Goal: Communication & Community: Connect with others

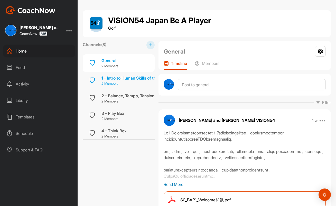
click at [133, 84] on p "2 Members" at bounding box center [135, 83] width 69 height 5
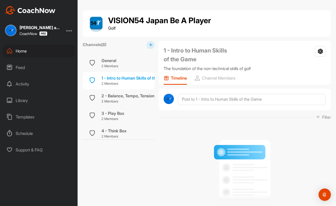
click at [21, 82] on div "Activity" at bounding box center [39, 83] width 72 height 13
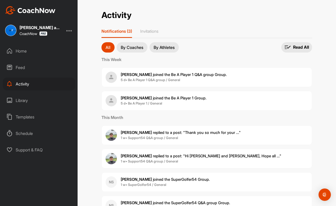
click at [22, 51] on div "Home" at bounding box center [39, 50] width 72 height 13
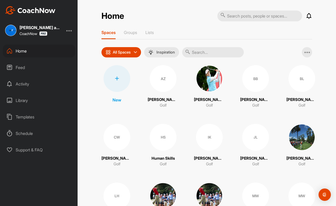
click at [128, 29] on div "Home Notifications Invitations This Week [PERSON_NAME] joined the Be A Player 1…" at bounding box center [206, 178] width 211 height 337
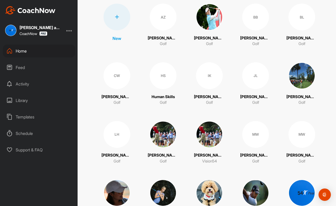
scroll to position [27, 0]
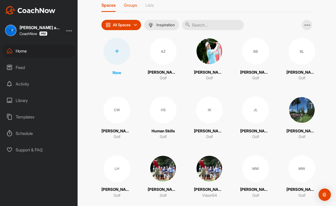
click at [132, 4] on p "Groups" at bounding box center [130, 5] width 13 height 5
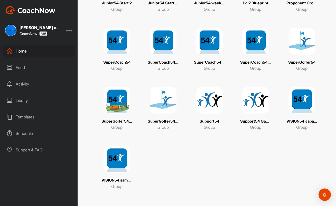
scroll to position [215, 0]
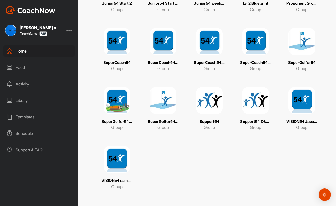
click at [122, 46] on img at bounding box center [117, 41] width 27 height 27
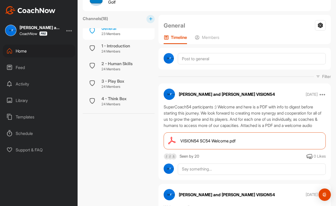
scroll to position [25, 0]
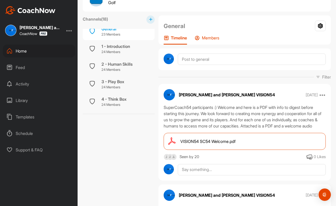
click at [210, 38] on p "Members" at bounding box center [210, 37] width 17 height 5
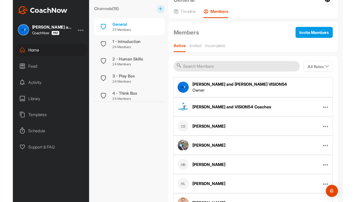
scroll to position [62, 0]
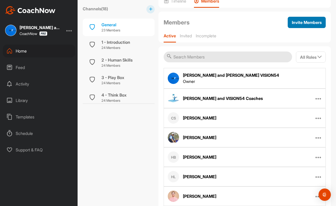
click at [308, 21] on span "Invite Members" at bounding box center [307, 22] width 30 height 5
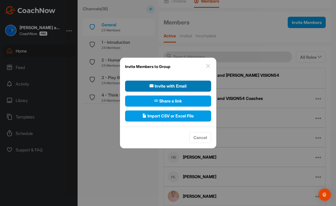
click at [167, 86] on span "Invite with Email" at bounding box center [168, 86] width 37 height 6
select select"] "player"
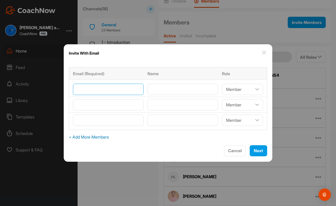
paste input"] "[EMAIL_ADDRESS][DOMAIN_NAME]"
type input"] "[EMAIL_ADDRESS][DOMAIN_NAME]"
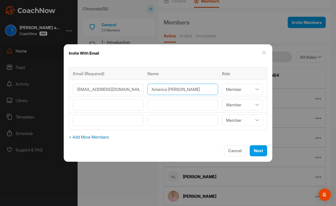
type input"] "America [PERSON_NAME]"
select select"] "viewer"
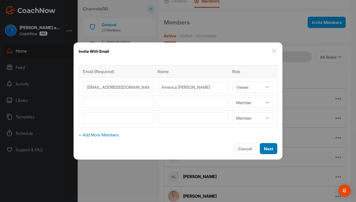
click at [271, 148] on span "Next" at bounding box center [268, 148] width 9 height 5
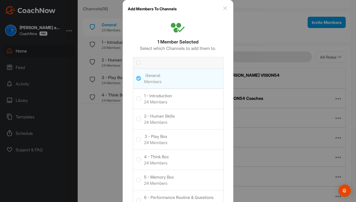
click at [136, 61] on icon at bounding box center [138, 62] width 5 height 5
click at [136, 60] on input "checkbox" at bounding box center [136, 60] width 0 height 0
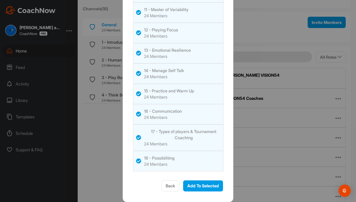
scroll to position [289, 0]
click at [209, 186] on span "Add To Selected" at bounding box center [203, 185] width 32 height 5
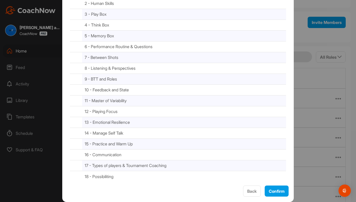
scroll to position [99, 0]
click at [275, 190] on span "Confirm" at bounding box center [276, 190] width 16 height 5
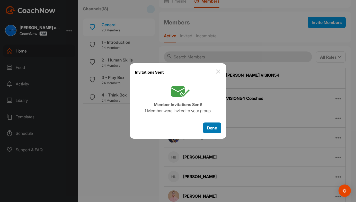
click at [212, 126] on span "Done" at bounding box center [212, 127] width 10 height 5
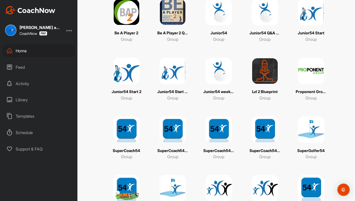
scroll to position [159, 0]
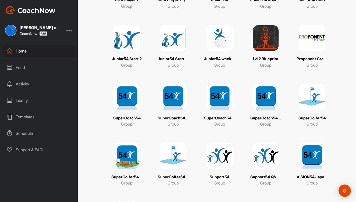
click at [171, 107] on img at bounding box center [173, 96] width 27 height 27
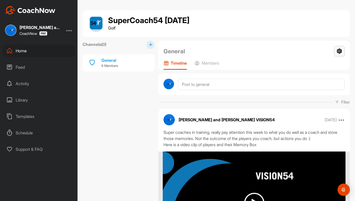
click at [336, 51] on icon at bounding box center [339, 51] width 11 height 11
click at [327, 67] on li "Group Settings" at bounding box center [324, 66] width 42 height 16
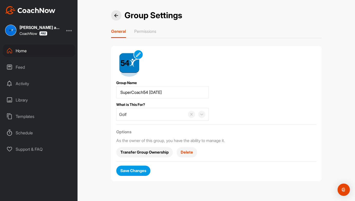
click at [191, 152] on span "Delete" at bounding box center [187, 152] width 12 height 5
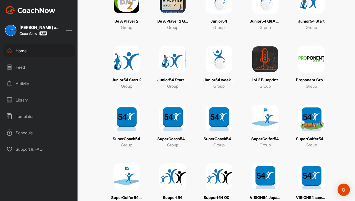
scroll to position [140, 0]
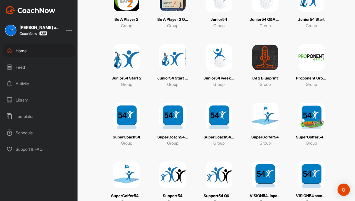
click at [219, 137] on p "SuperCoach54 week 1-9" at bounding box center [219, 138] width 31 height 6
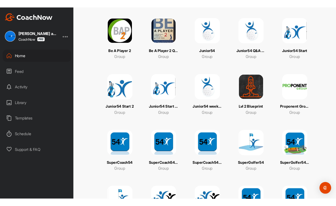
scroll to position [132, 0]
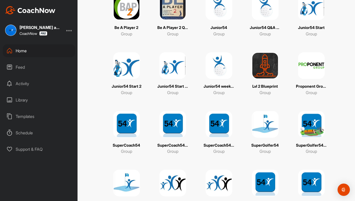
click at [171, 147] on p "SuperCoach54 Q&A group" at bounding box center [172, 146] width 31 height 6
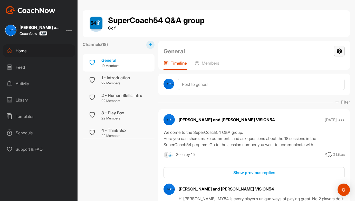
click at [336, 48] on icon at bounding box center [339, 51] width 11 height 11
click at [318, 65] on li "Group Settings" at bounding box center [324, 66] width 42 height 16
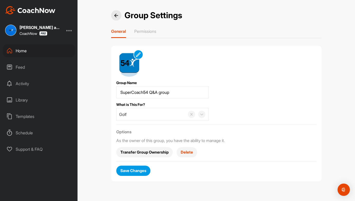
click at [115, 16] on img at bounding box center [116, 16] width 4 height 4
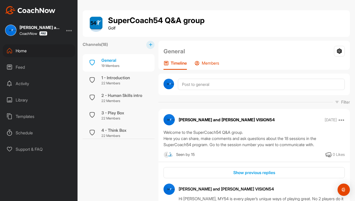
click at [219, 63] on p "Members" at bounding box center [210, 63] width 17 height 5
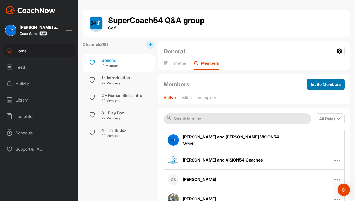
click at [332, 83] on span "Invite Members" at bounding box center [326, 84] width 30 height 5
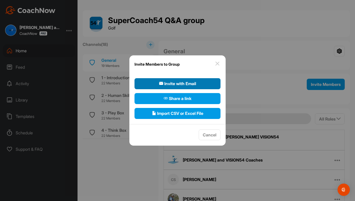
click at [194, 81] on span "Invite with Email" at bounding box center [177, 84] width 37 height 6
select select"] "player"
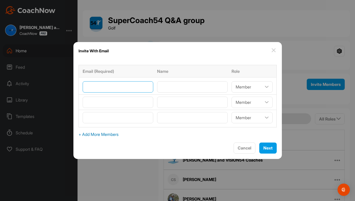
paste input"] "[EMAIL_ADDRESS][DOMAIN_NAME]"
type input"] "[EMAIL_ADDRESS][DOMAIN_NAME]"
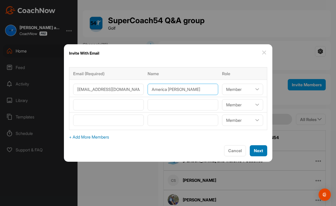
type input"] "America [PERSON_NAME]"
click at [259, 149] on span "Next" at bounding box center [258, 150] width 9 height 5
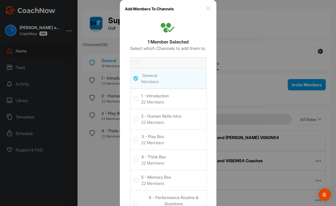
click at [136, 64] on icon at bounding box center [135, 62] width 5 height 5
click at [133, 60] on input "checkbox" at bounding box center [133, 60] width 0 height 0
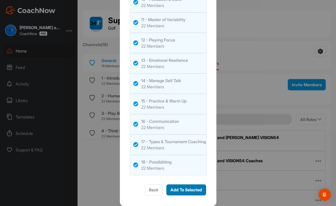
scroll to position [285, 0]
click at [187, 190] on span "Add To Selected" at bounding box center [187, 189] width 32 height 5
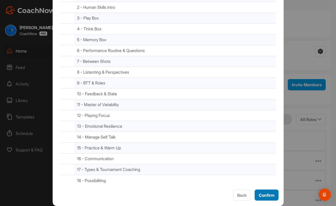
scroll to position [96, 0]
click at [260, 195] on span "Confirm" at bounding box center [267, 194] width 16 height 5
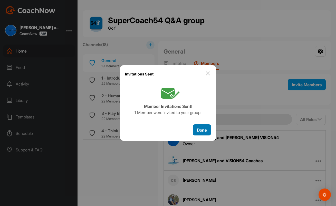
click at [204, 129] on span "Done" at bounding box center [202, 129] width 10 height 5
